Goal: Check status

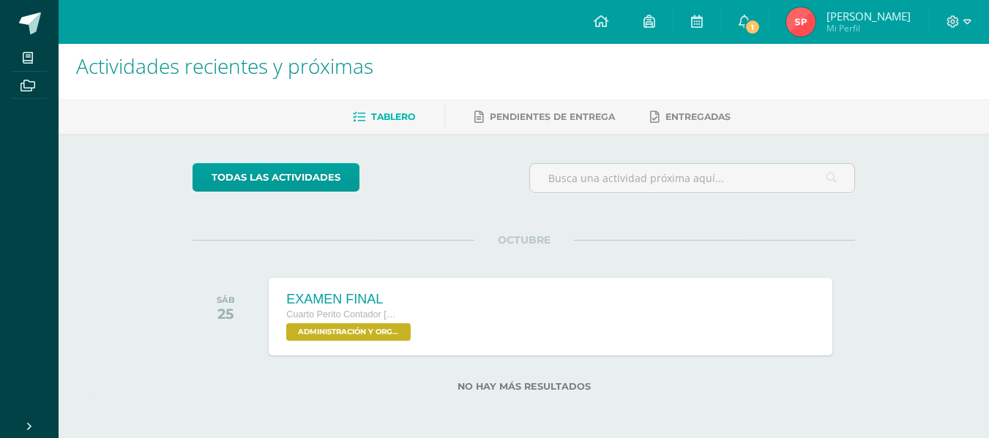
scroll to position [12, 0]
click at [987, 430] on div "Actividades recientes y próximas Tablero Pendientes de entrega Entregadas todas…" at bounding box center [524, 235] width 930 height 406
click at [760, 22] on span "1" at bounding box center [752, 27] width 16 height 16
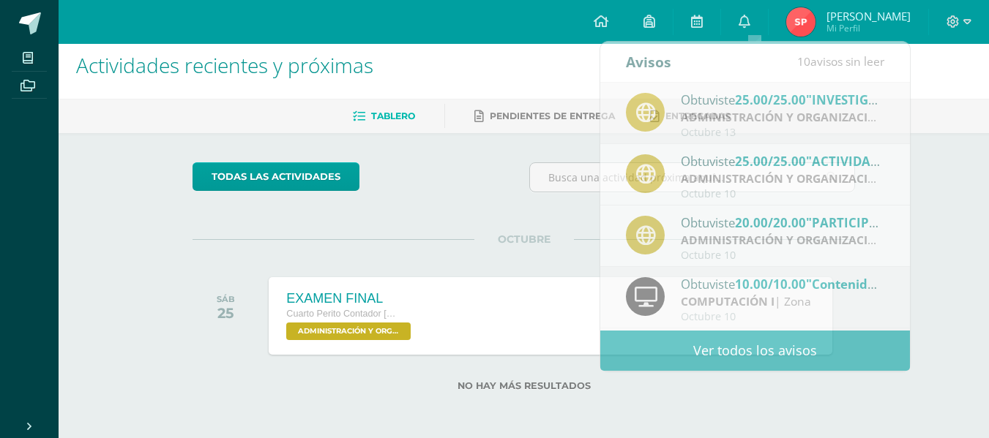
click at [812, 21] on img at bounding box center [800, 21] width 29 height 29
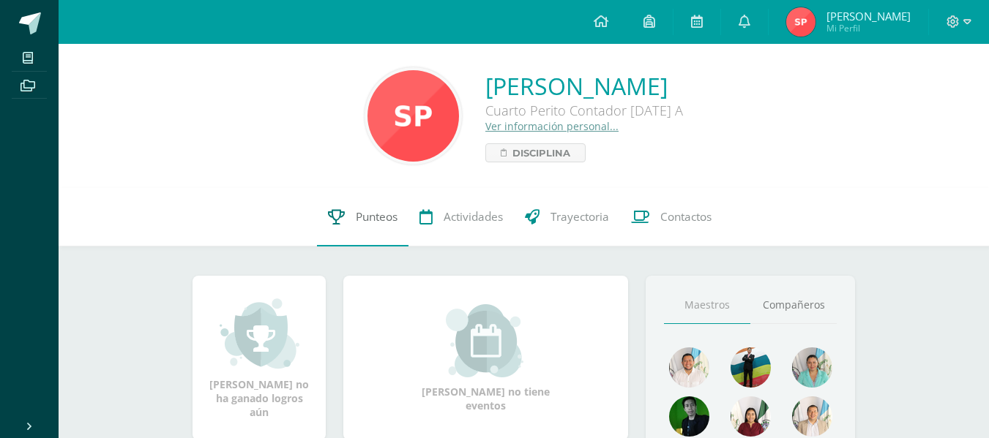
click at [371, 221] on span "Punteos" at bounding box center [377, 216] width 42 height 15
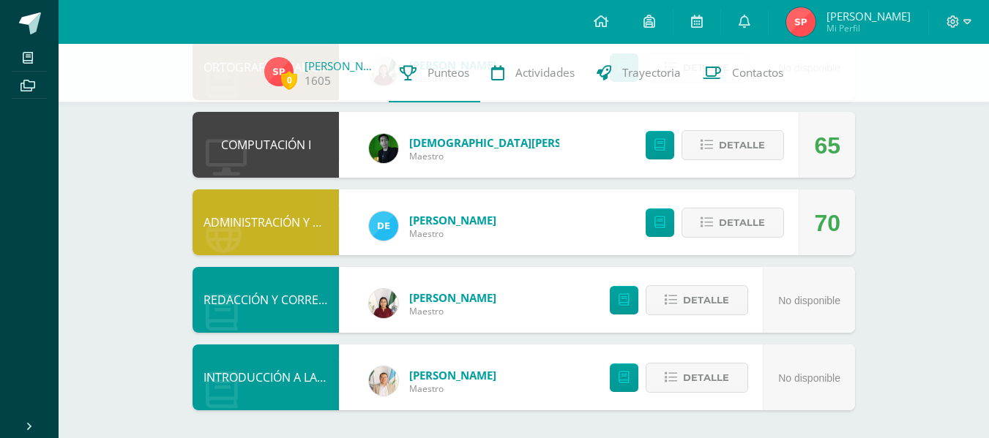
scroll to position [507, 0]
